Goal: Task Accomplishment & Management: Manage account settings

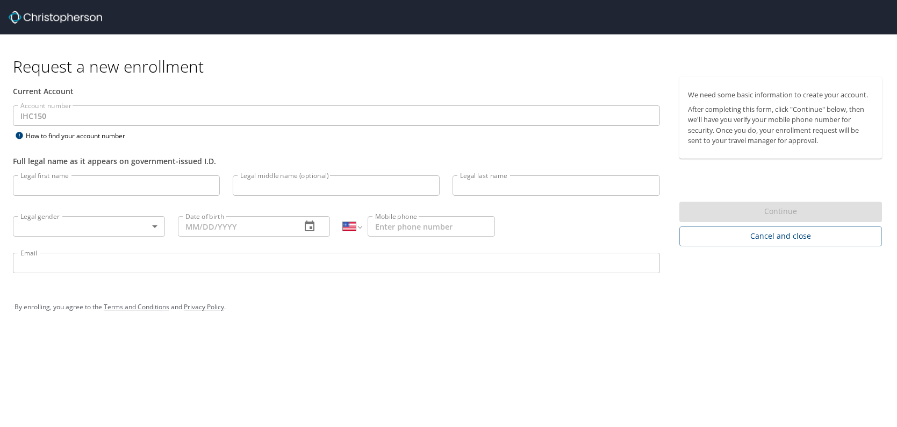
select select "US"
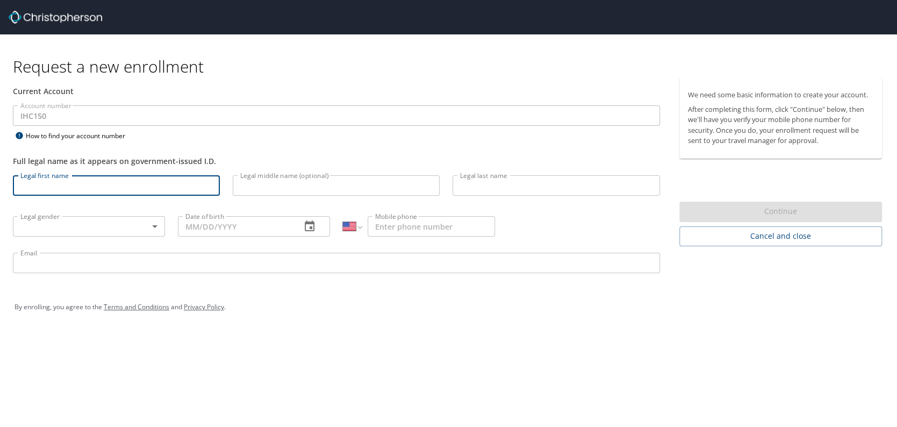
click at [72, 188] on input "Legal first name" at bounding box center [116, 185] width 207 height 20
type input "[PERSON_NAME]"
type input "J"
type input "[PERSON_NAME]"
type input "09/14/1959"
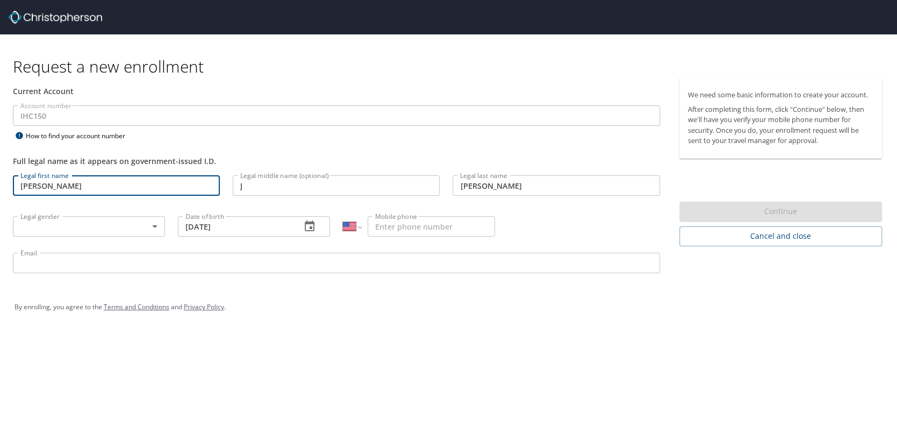
type input "1 (970) 402-3060"
type input "dan.devault@imail.org"
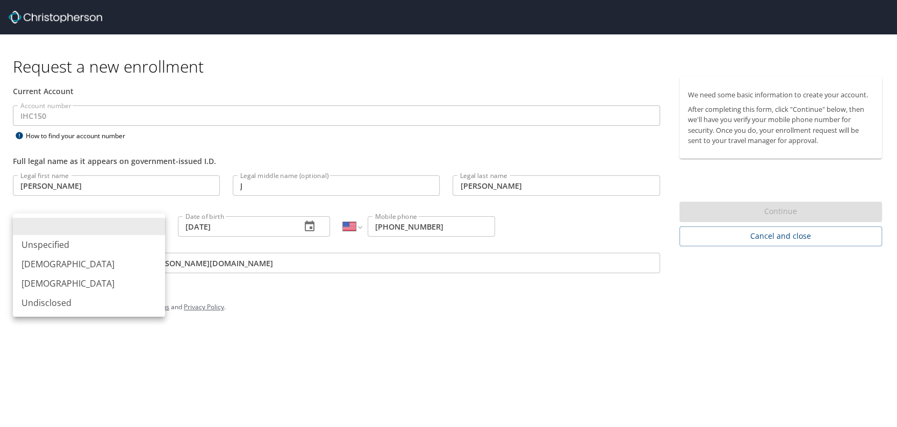
click at [155, 223] on body "Request a new enrollment Current Account Account number IHC150 Account number H…" at bounding box center [448, 213] width 897 height 427
click at [62, 261] on li "[DEMOGRAPHIC_DATA]" at bounding box center [89, 263] width 152 height 19
type input "[DEMOGRAPHIC_DATA]"
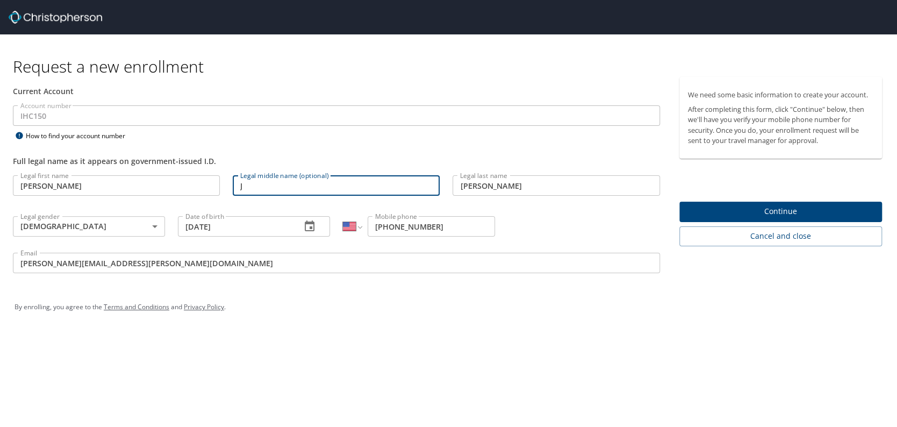
click at [251, 185] on input "J" at bounding box center [336, 185] width 207 height 20
type input "Joe"
click at [784, 210] on span "Continue" at bounding box center [780, 211] width 185 height 13
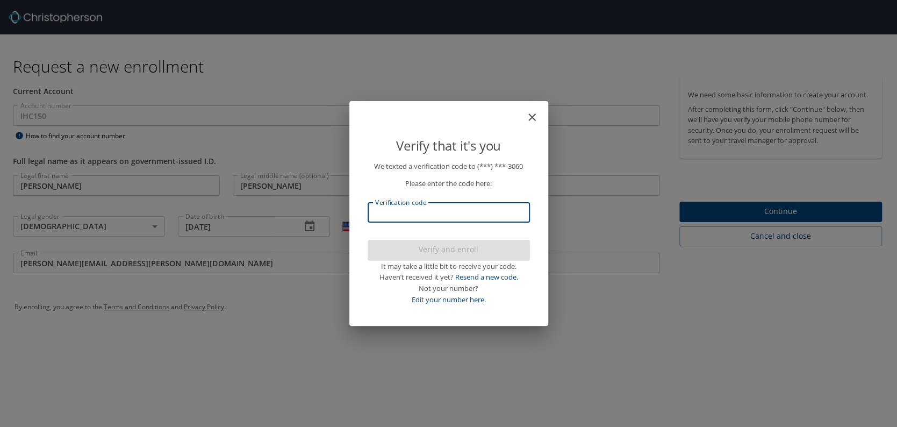
click at [435, 212] on input "Verification code" at bounding box center [449, 212] width 162 height 20
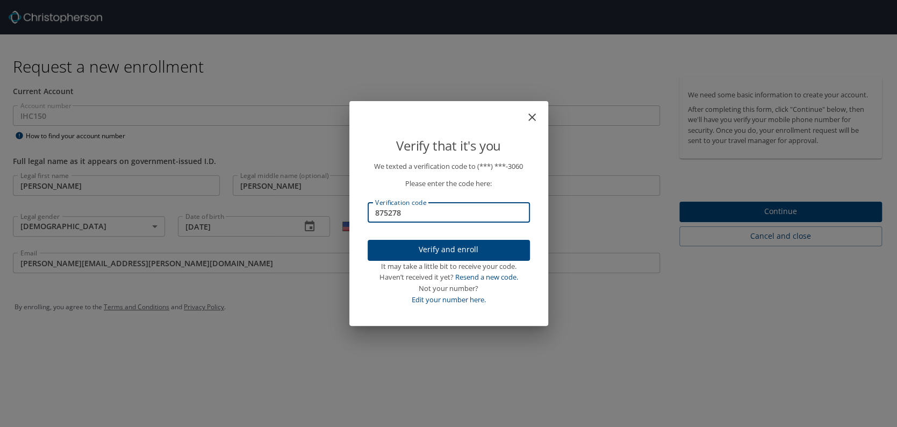
type input "875278"
click at [451, 249] on span "Verify and enroll" at bounding box center [448, 249] width 145 height 13
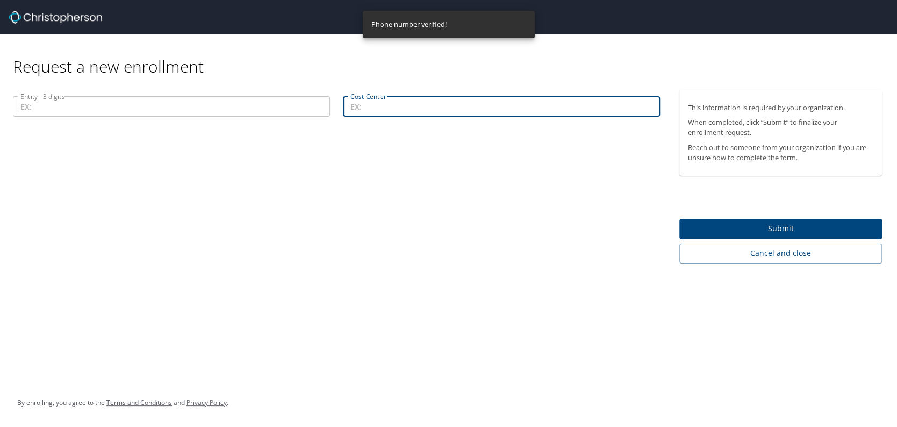
click at [386, 109] on input "Cost Center" at bounding box center [501, 106] width 317 height 20
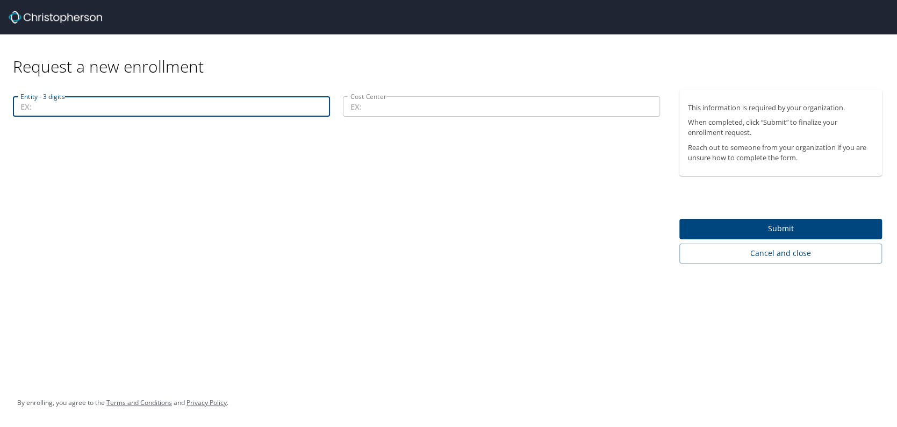
click at [49, 107] on input "Entity - 3 digits" at bounding box center [171, 106] width 317 height 20
paste input "00101-72001"
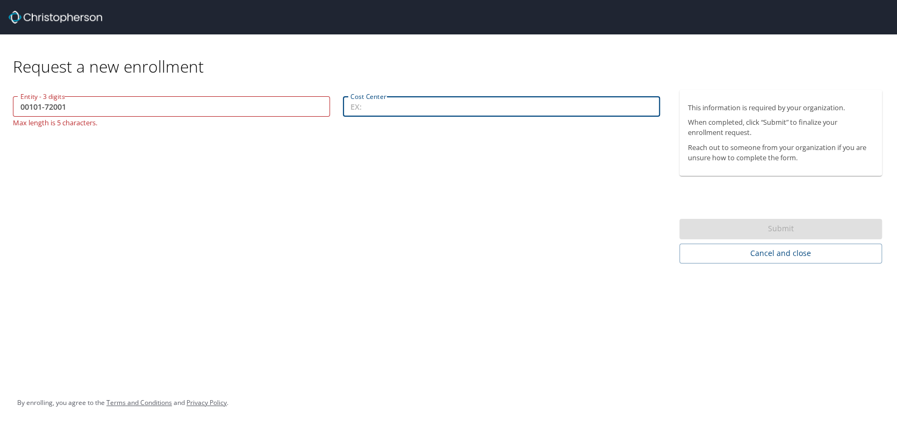
click at [431, 110] on input "Cost Center" at bounding box center [501, 106] width 317 height 20
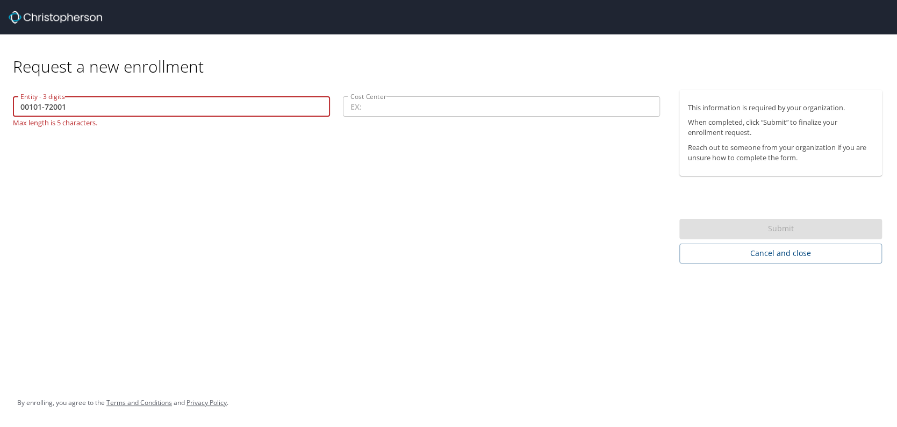
click at [42, 106] on input "00101-72001" at bounding box center [171, 106] width 317 height 20
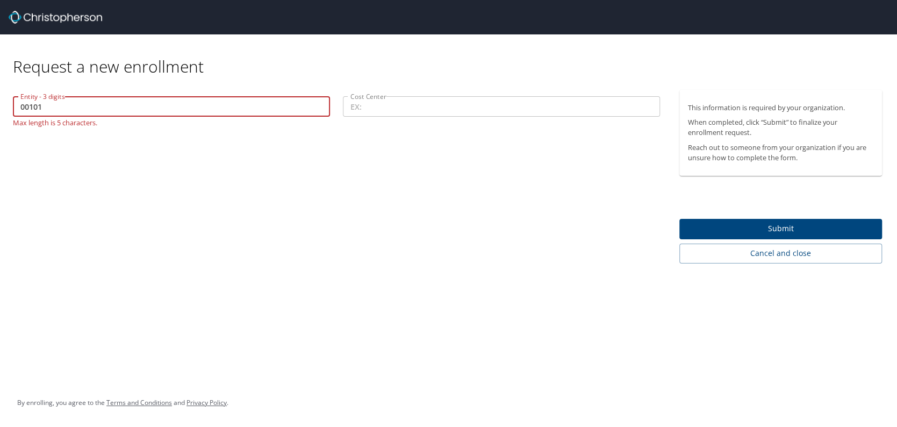
type input "00101"
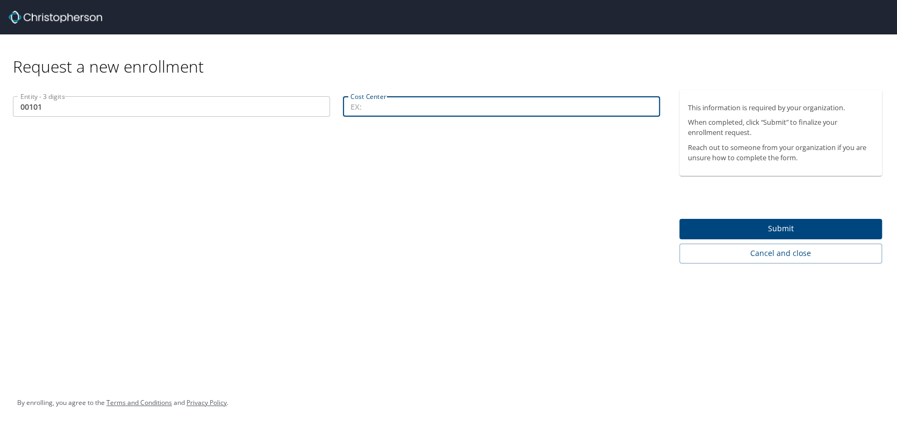
click at [375, 110] on input "Cost Center" at bounding box center [501, 106] width 317 height 20
paste input "00101-72001"
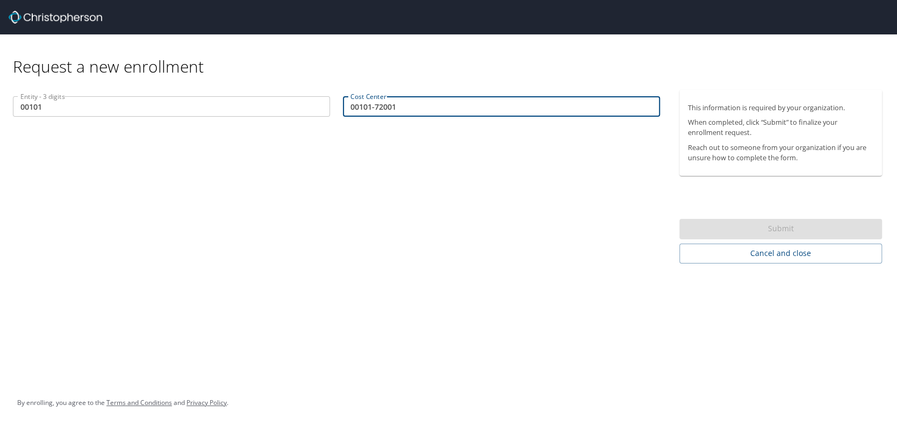
click at [567, 265] on div "Request a new enrollment Entity - 3 digits 00101 Entity - 3 digits Cost Center …" at bounding box center [448, 213] width 897 height 427
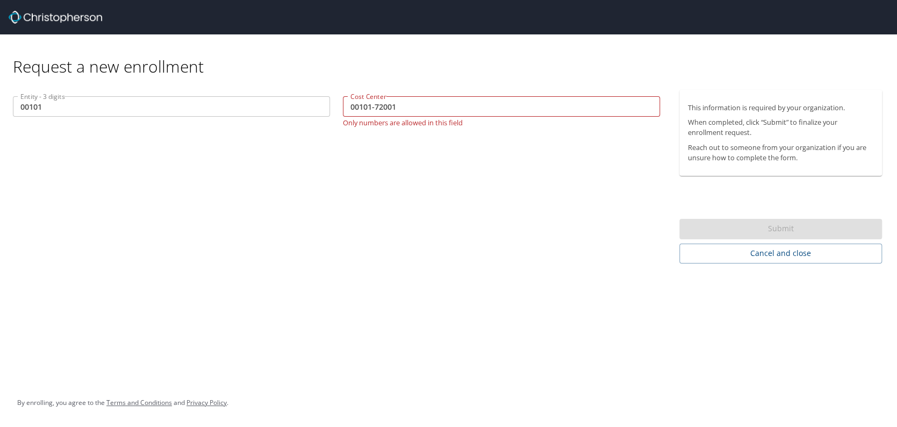
click at [372, 107] on input "00101-72001" at bounding box center [501, 106] width 317 height 20
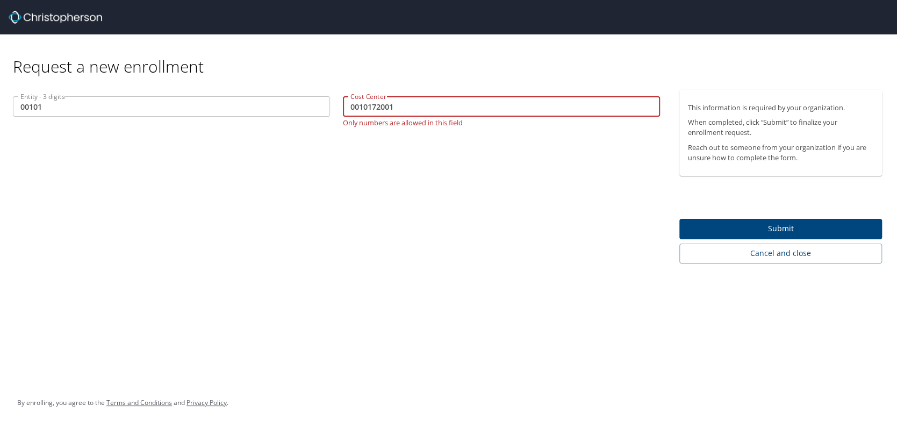
type input "0010172001"
click at [557, 223] on div "Entity - 3 digits 00101 Entity - 3 digits Cost Center 0010172001 Cost Center On…" at bounding box center [336, 177] width 673 height 174
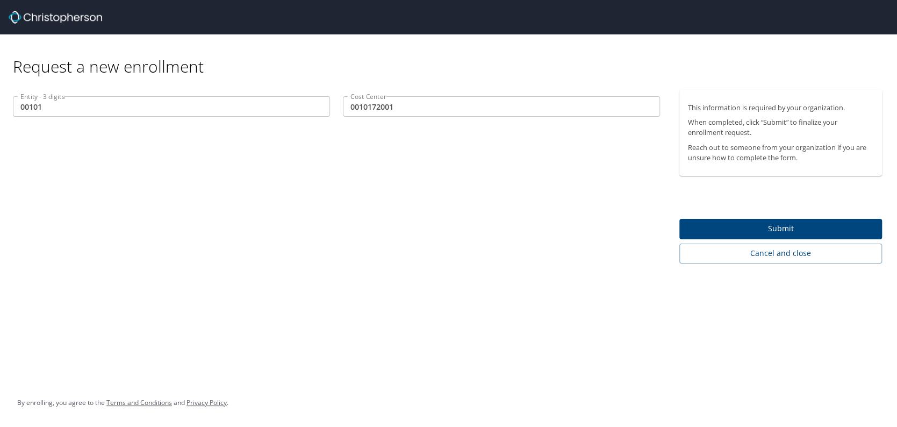
click at [787, 227] on span "Submit" at bounding box center [780, 228] width 185 height 13
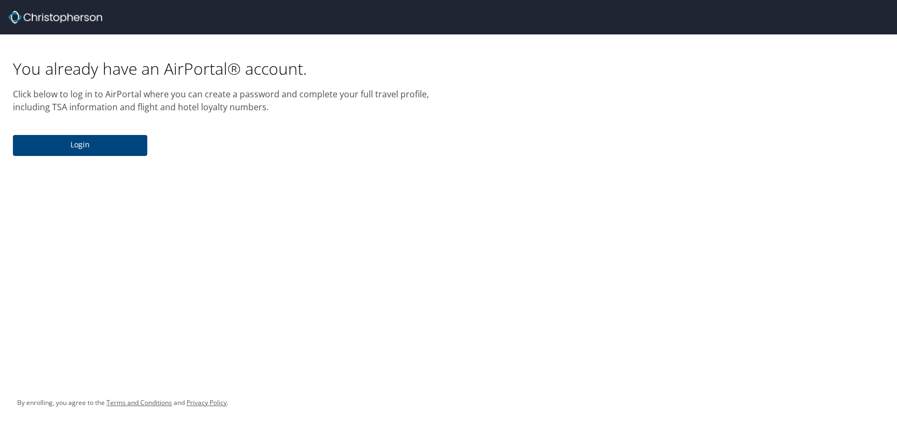
click at [79, 141] on span "Login" at bounding box center [80, 144] width 117 height 13
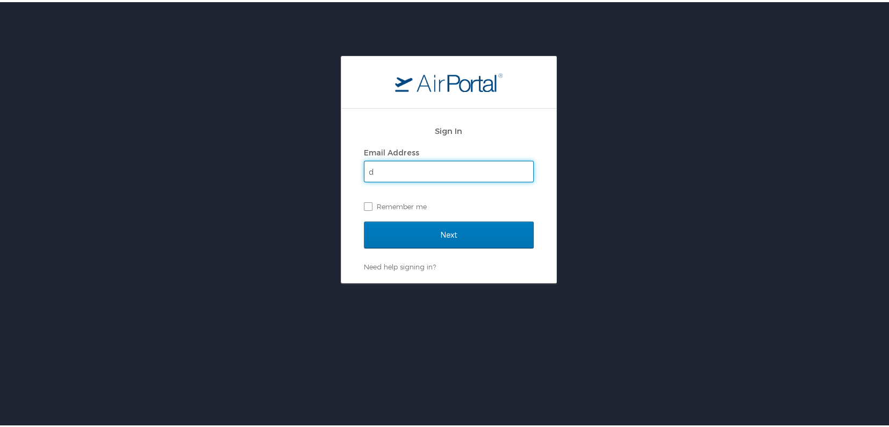
type input "dan.devault@imail.org"
click at [364, 205] on label "Remember me" at bounding box center [449, 204] width 170 height 16
click at [364, 205] on input "Remember me" at bounding box center [367, 203] width 7 height 7
checkbox input "true"
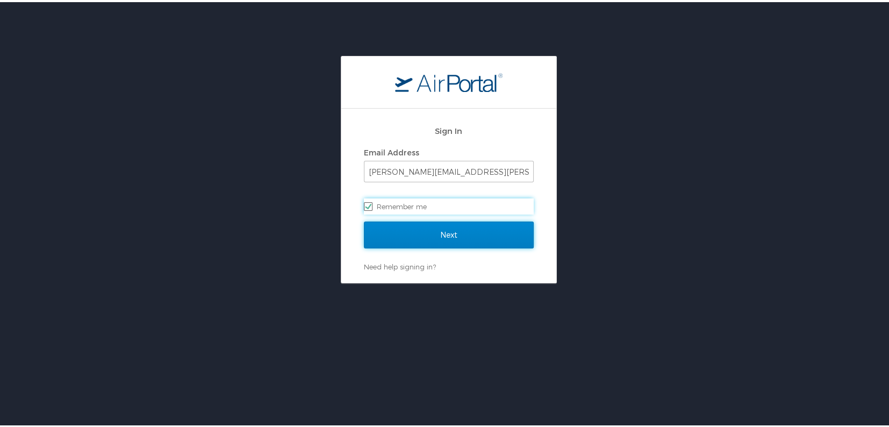
click at [445, 232] on input "Next" at bounding box center [449, 232] width 170 height 27
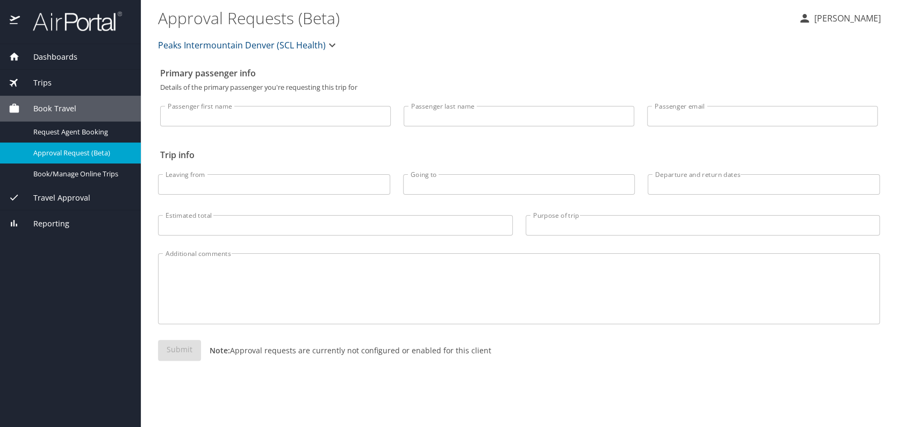
select select "US"
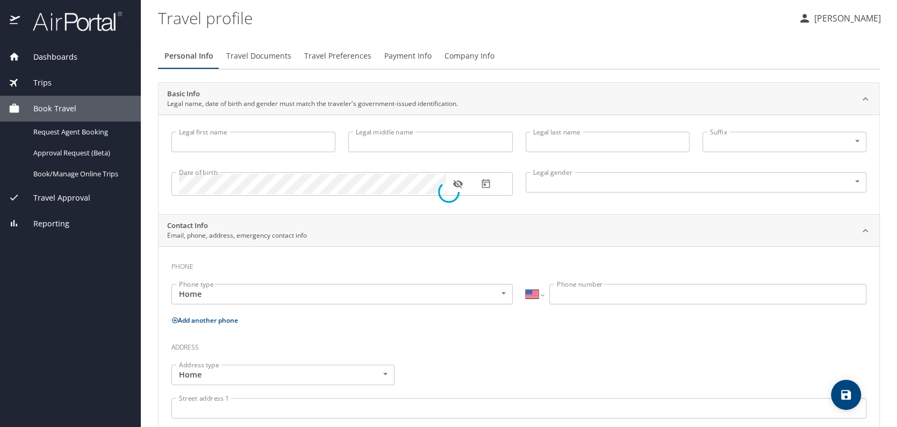
type input "[PERSON_NAME]"
type input "J"
type input "[PERSON_NAME]"
type input "[DEMOGRAPHIC_DATA]"
select select "US"
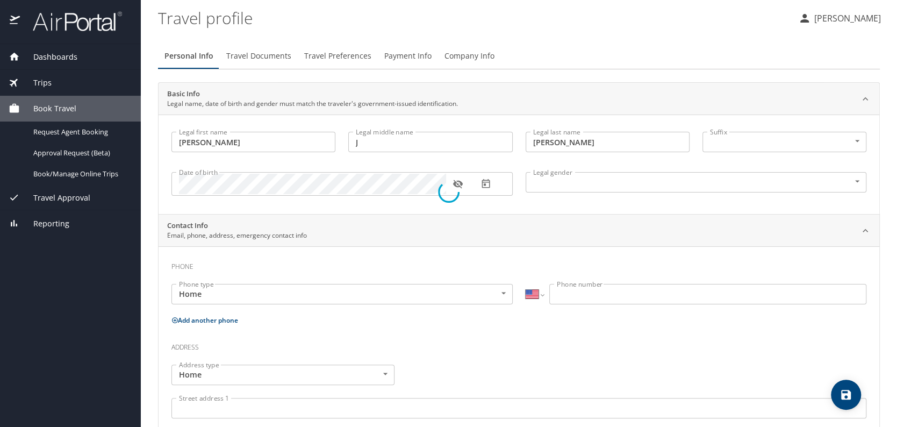
select select "US"
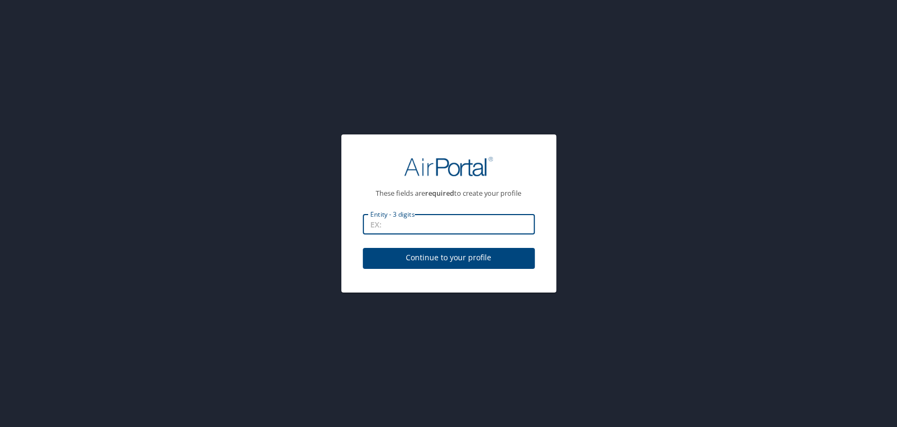
click at [387, 226] on input "Entity - 3 digits" at bounding box center [449, 224] width 172 height 20
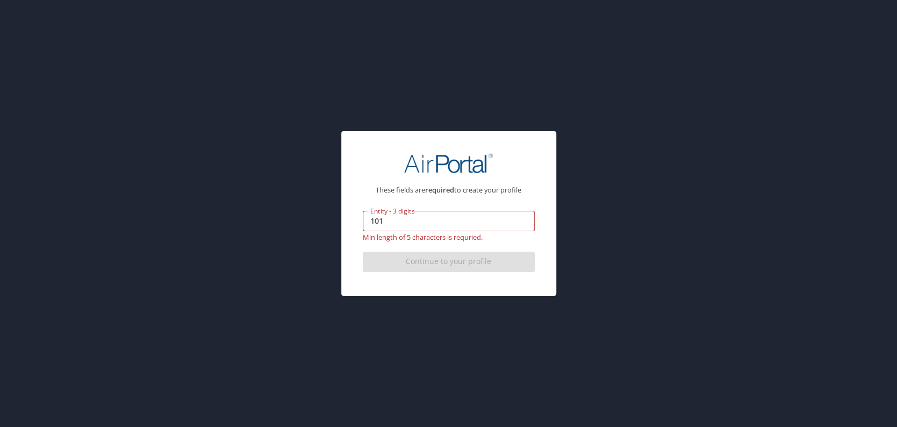
click at [316, 255] on div "These fields are required to create your profile Entity - 3 digits 101 Entity -…" at bounding box center [448, 213] width 897 height 427
click at [370, 225] on input "101" at bounding box center [449, 221] width 172 height 20
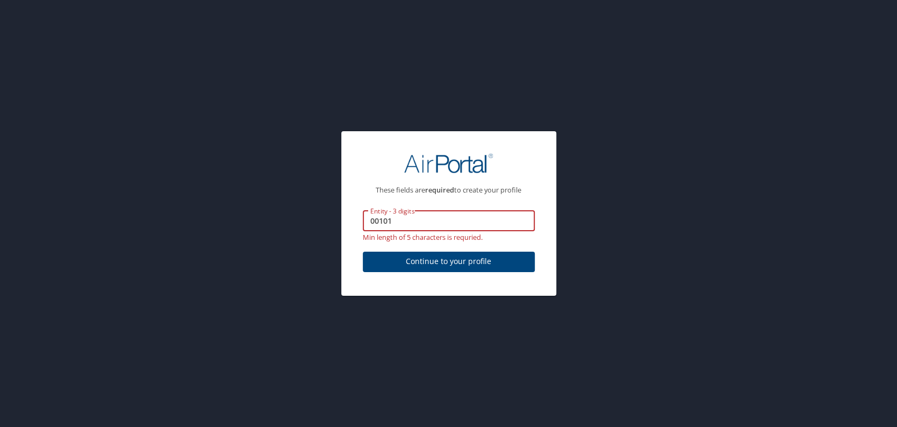
type input "00101"
click at [302, 237] on div "These fields are required to create your profile Entity - 3 digits 00101 Entity…" at bounding box center [448, 213] width 897 height 427
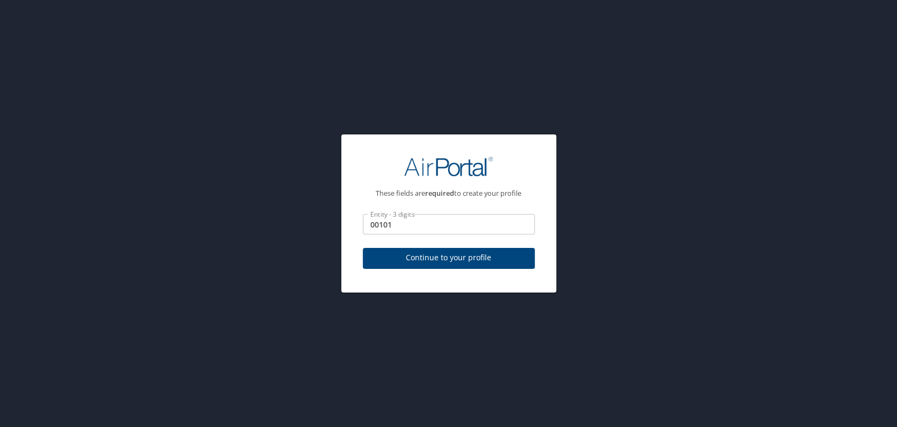
click at [454, 258] on span "Continue to your profile" at bounding box center [448, 257] width 155 height 13
select select "US"
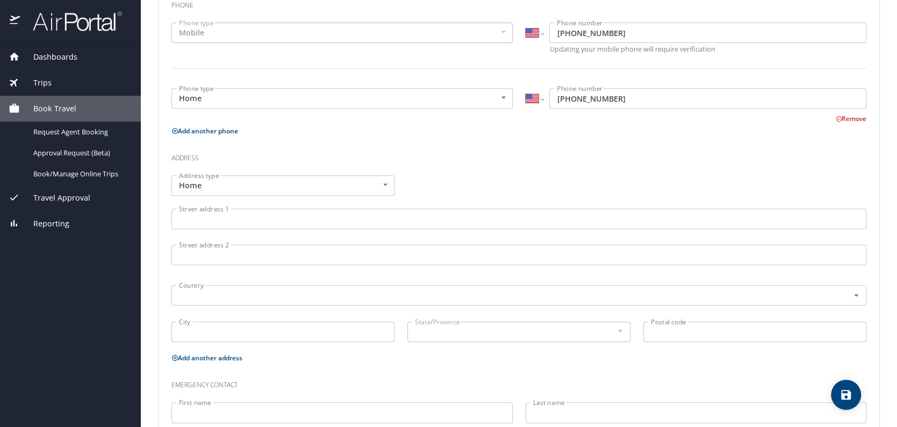
scroll to position [269, 0]
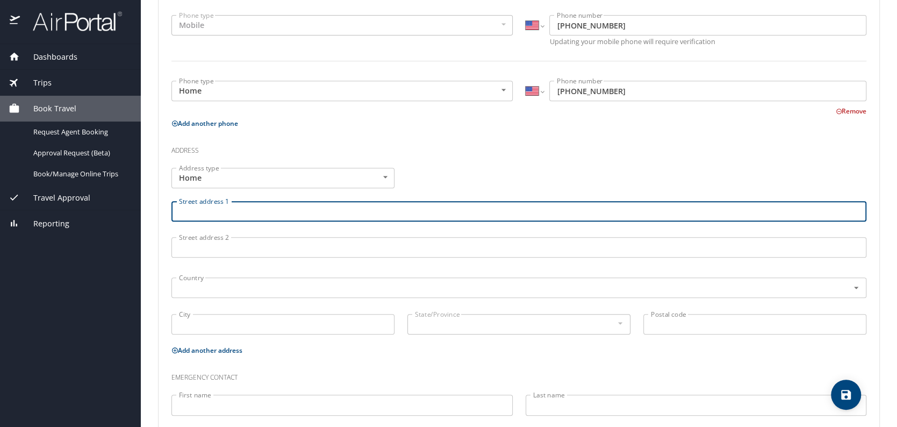
click at [214, 211] on input "Street address 1" at bounding box center [518, 211] width 695 height 20
type input "[STREET_ADDRESS]"
click at [204, 287] on input "text" at bounding box center [503, 288] width 657 height 14
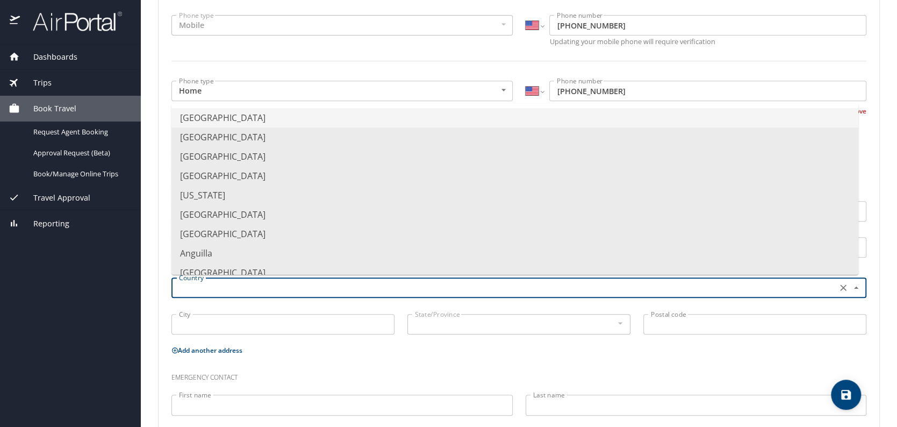
click at [245, 118] on li "[GEOGRAPHIC_DATA]" at bounding box center [514, 117] width 687 height 19
type input "[GEOGRAPHIC_DATA]"
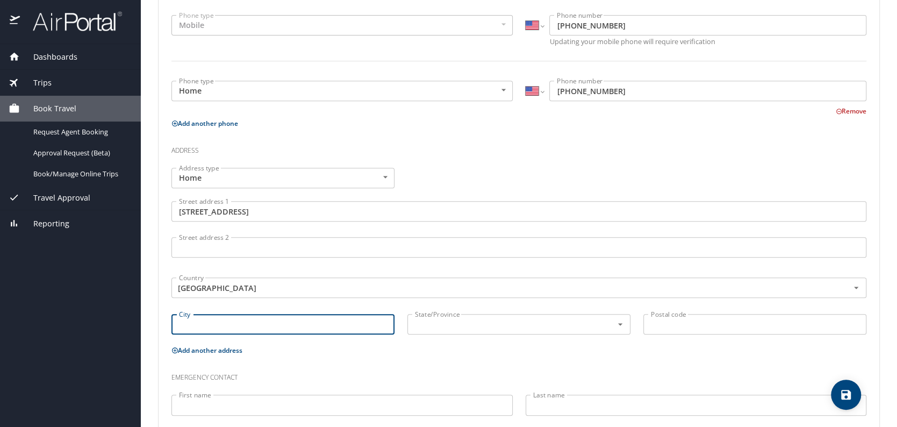
click at [210, 324] on input "City" at bounding box center [282, 324] width 223 height 20
type input "Greeley"
click at [441, 323] on input "text" at bounding box center [503, 324] width 185 height 14
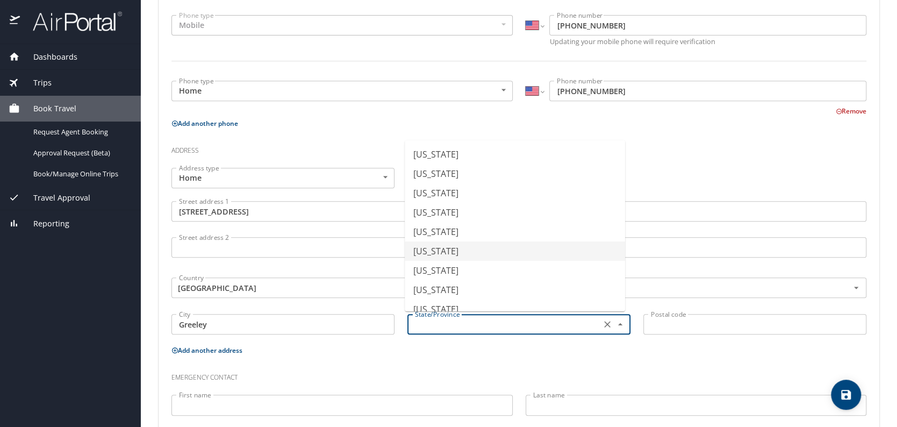
click at [451, 249] on li "[US_STATE]" at bounding box center [515, 250] width 220 height 19
type input "[US_STATE]"
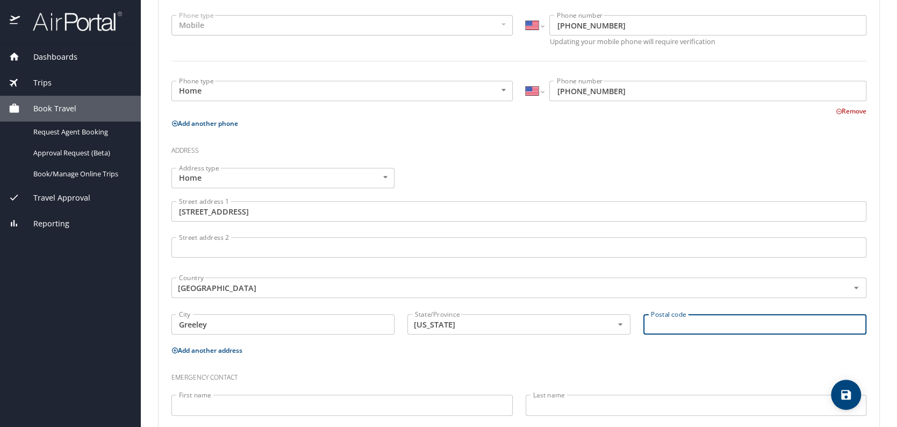
click at [670, 327] on input "Postal code" at bounding box center [754, 324] width 223 height 20
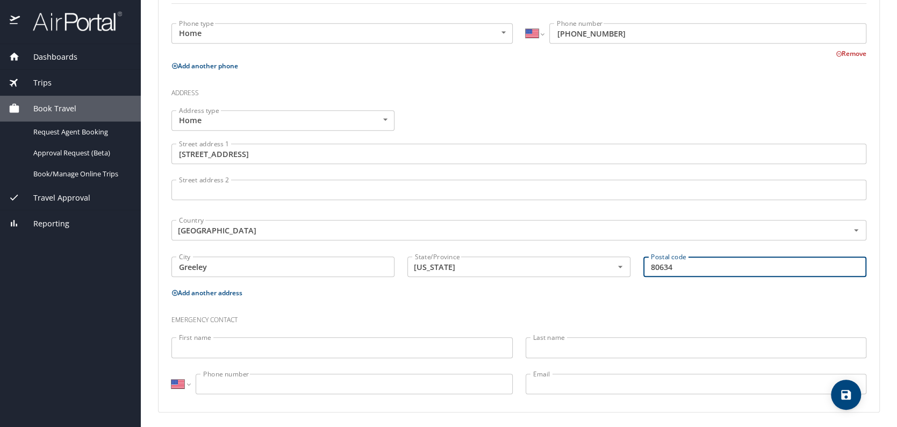
scroll to position [328, 0]
type input "80634"
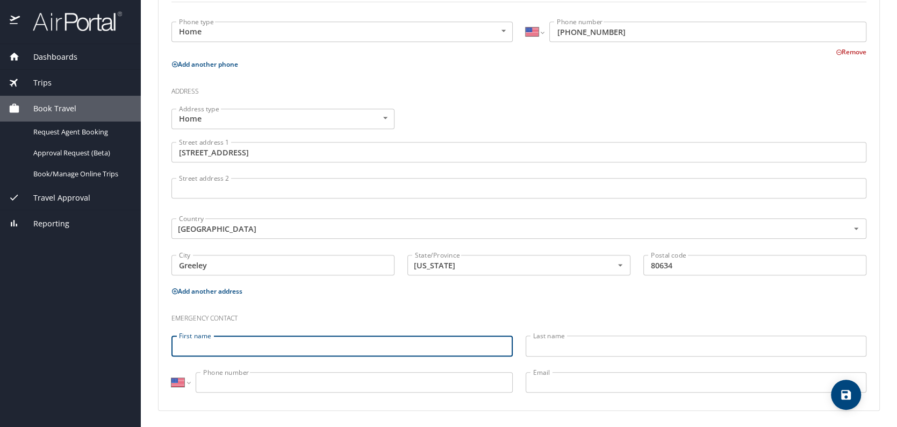
click at [219, 344] on input "First name" at bounding box center [341, 345] width 341 height 20
type input "[PERSON_NAME]"
click at [580, 346] on input "Last name" at bounding box center [696, 345] width 341 height 20
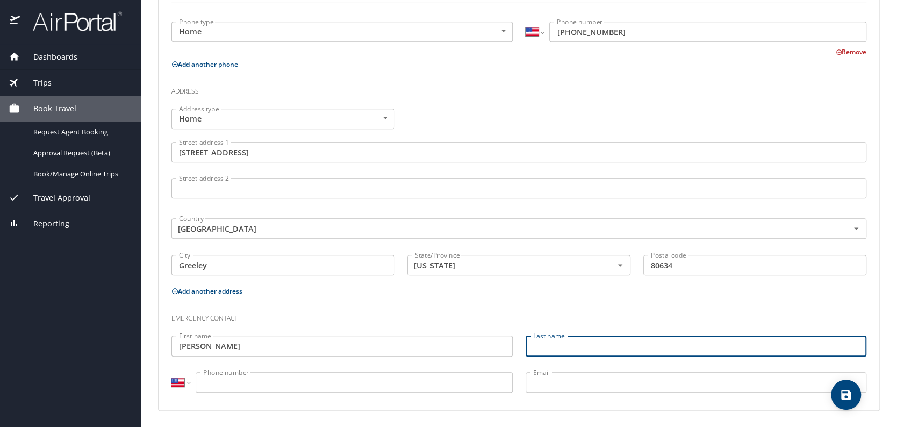
type input "[PERSON_NAME]"
click at [252, 381] on input "Phone number" at bounding box center [354, 382] width 317 height 20
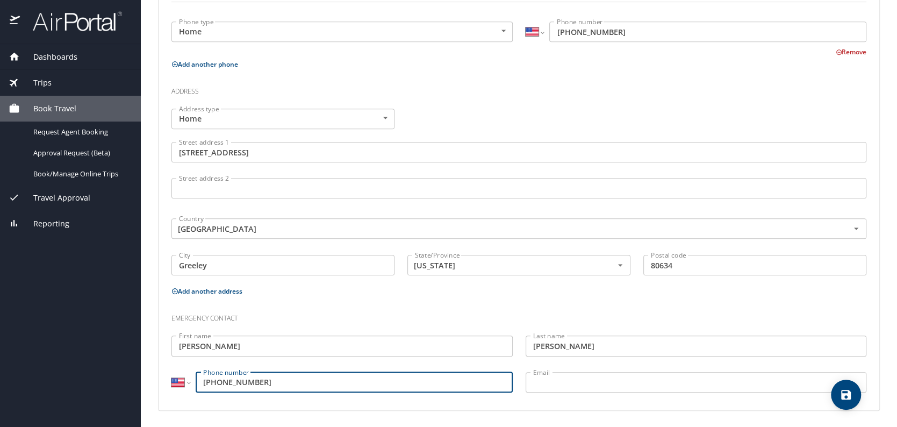
type input "[PHONE_NUMBER]"
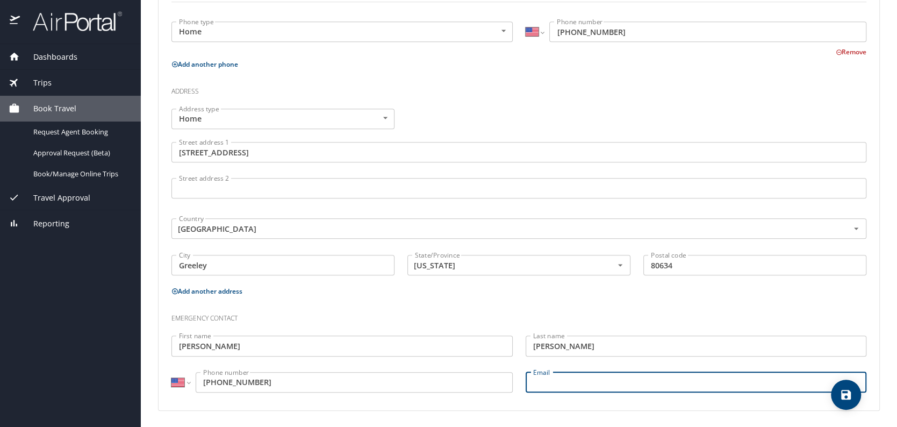
click at [550, 383] on input "Email" at bounding box center [696, 382] width 341 height 20
type input "[EMAIL_ADDRESS][DOMAIN_NAME]"
click at [582, 297] on div "Phone Phone type Mobile Mobile Phone type International [GEOGRAPHIC_DATA] [GEOG…" at bounding box center [518, 164] width 695 height 475
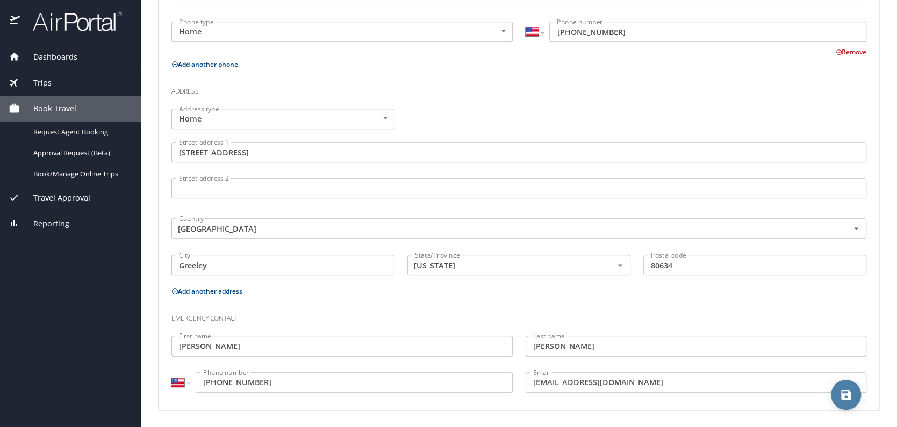
click at [845, 394] on icon "save" at bounding box center [846, 395] width 10 height 10
select select "US"
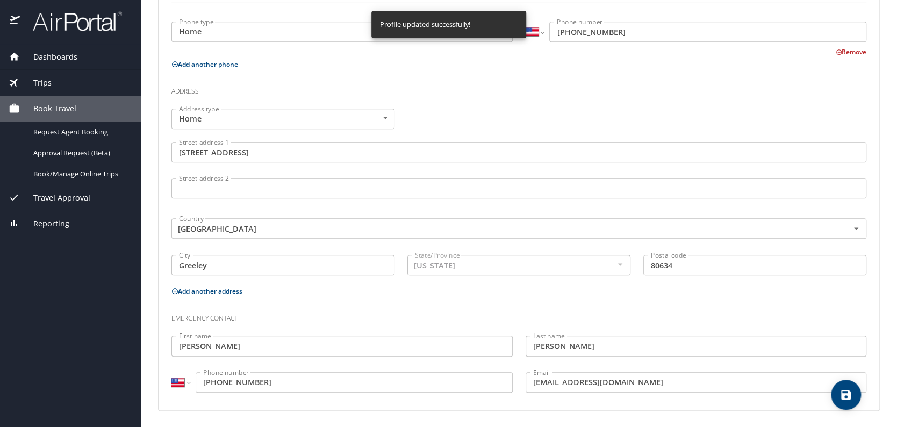
select select "US"
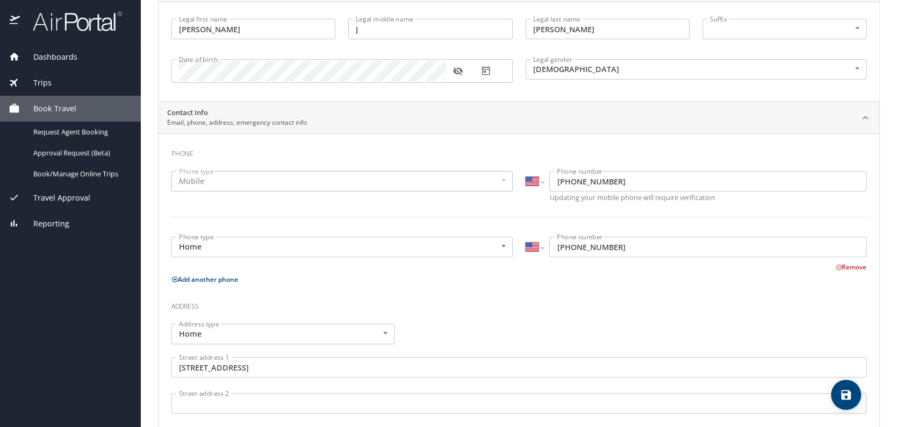
scroll to position [0, 0]
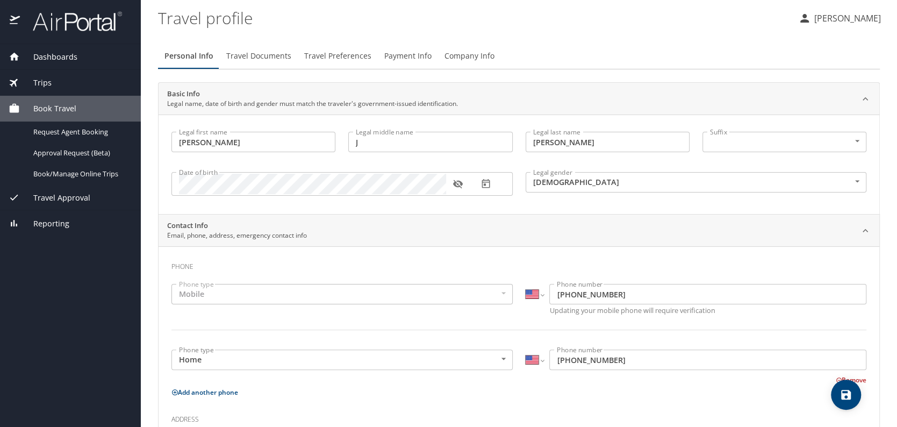
click at [39, 80] on span "Trips" at bounding box center [36, 83] width 32 height 12
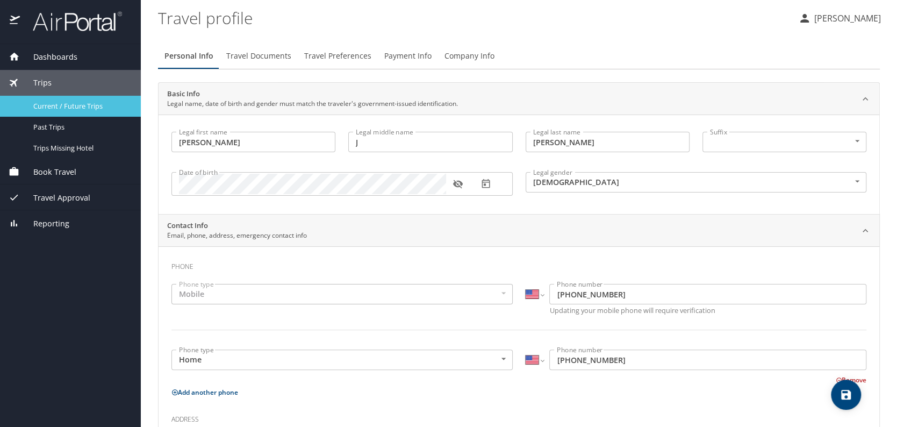
click at [75, 105] on span "Current / Future Trips" at bounding box center [80, 106] width 95 height 10
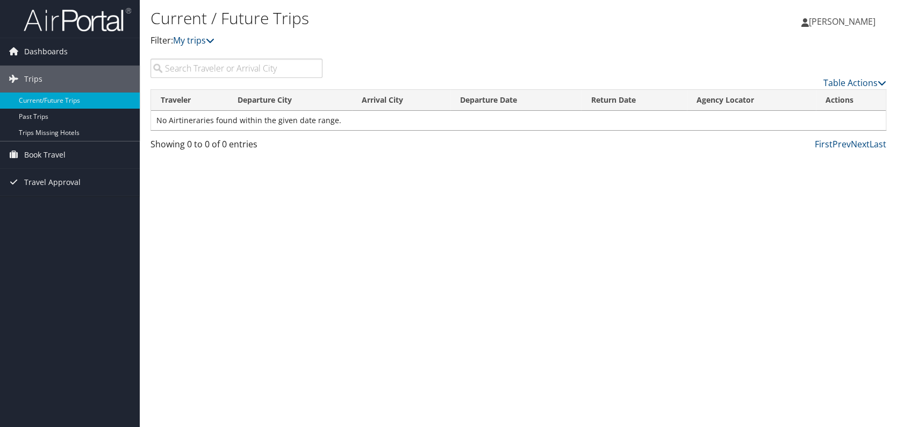
click at [191, 69] on input "search" at bounding box center [237, 68] width 172 height 19
type input "[GEOGRAPHIC_DATA]"
click at [57, 151] on span "Book Travel" at bounding box center [44, 154] width 41 height 27
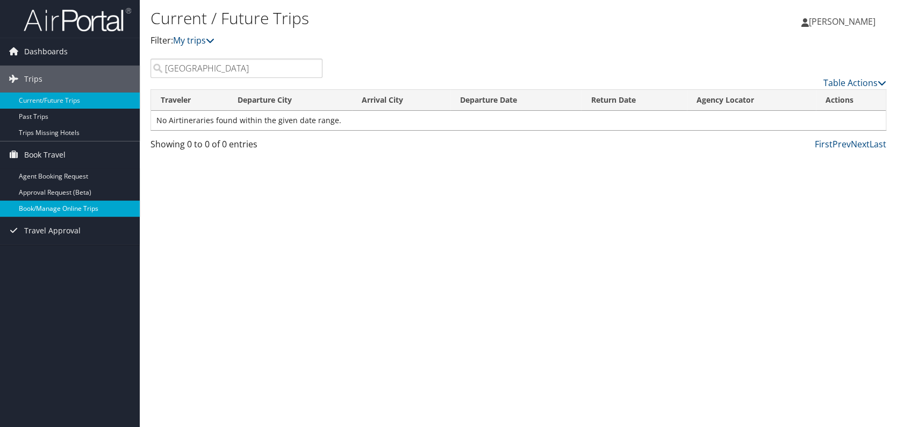
click at [60, 204] on link "Book/Manage Online Trips" at bounding box center [70, 209] width 140 height 16
